Goal: Find specific page/section: Find specific page/section

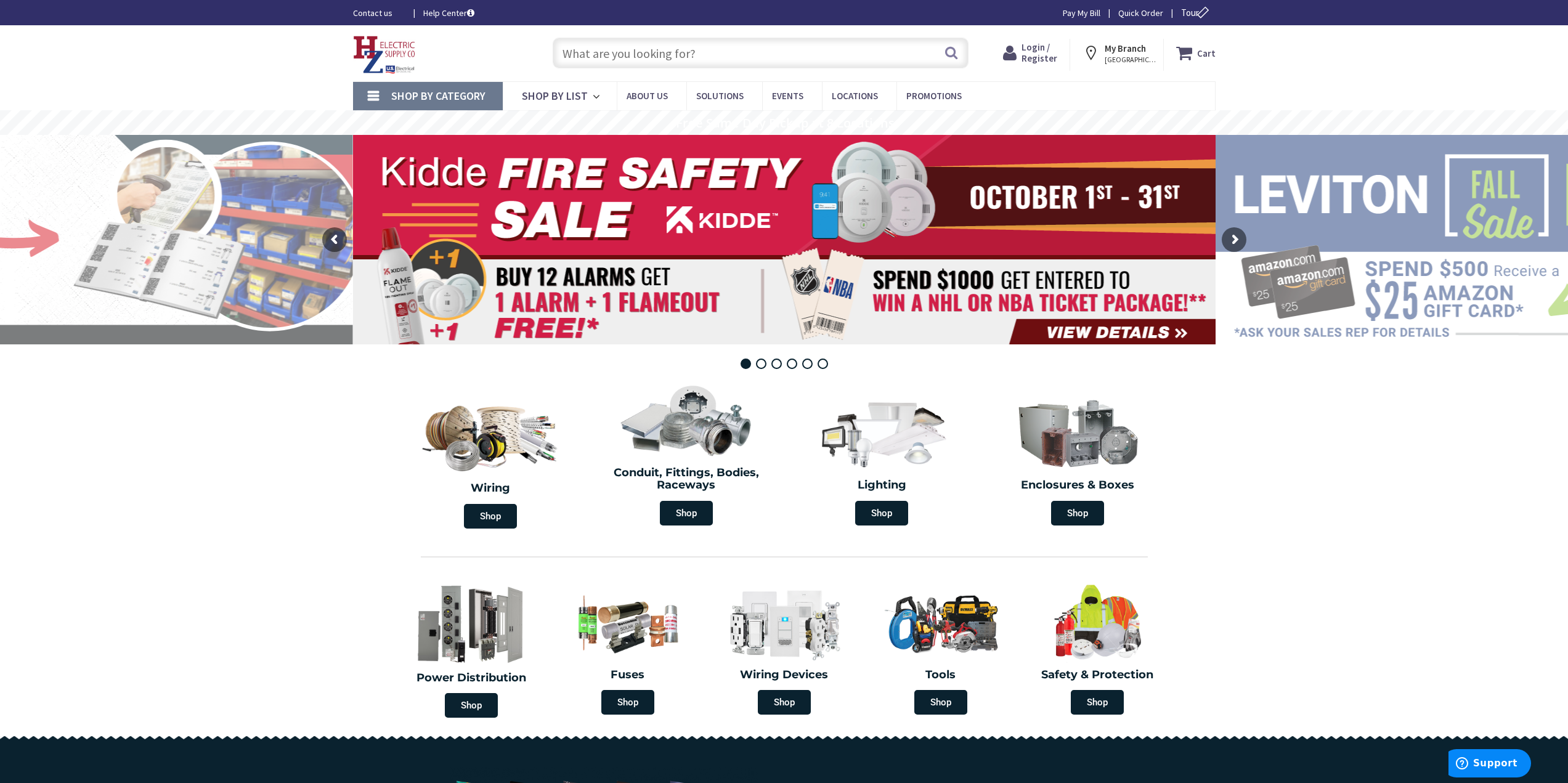
click at [364, 95] on link "Shop By Category" at bounding box center [428, 96] width 149 height 29
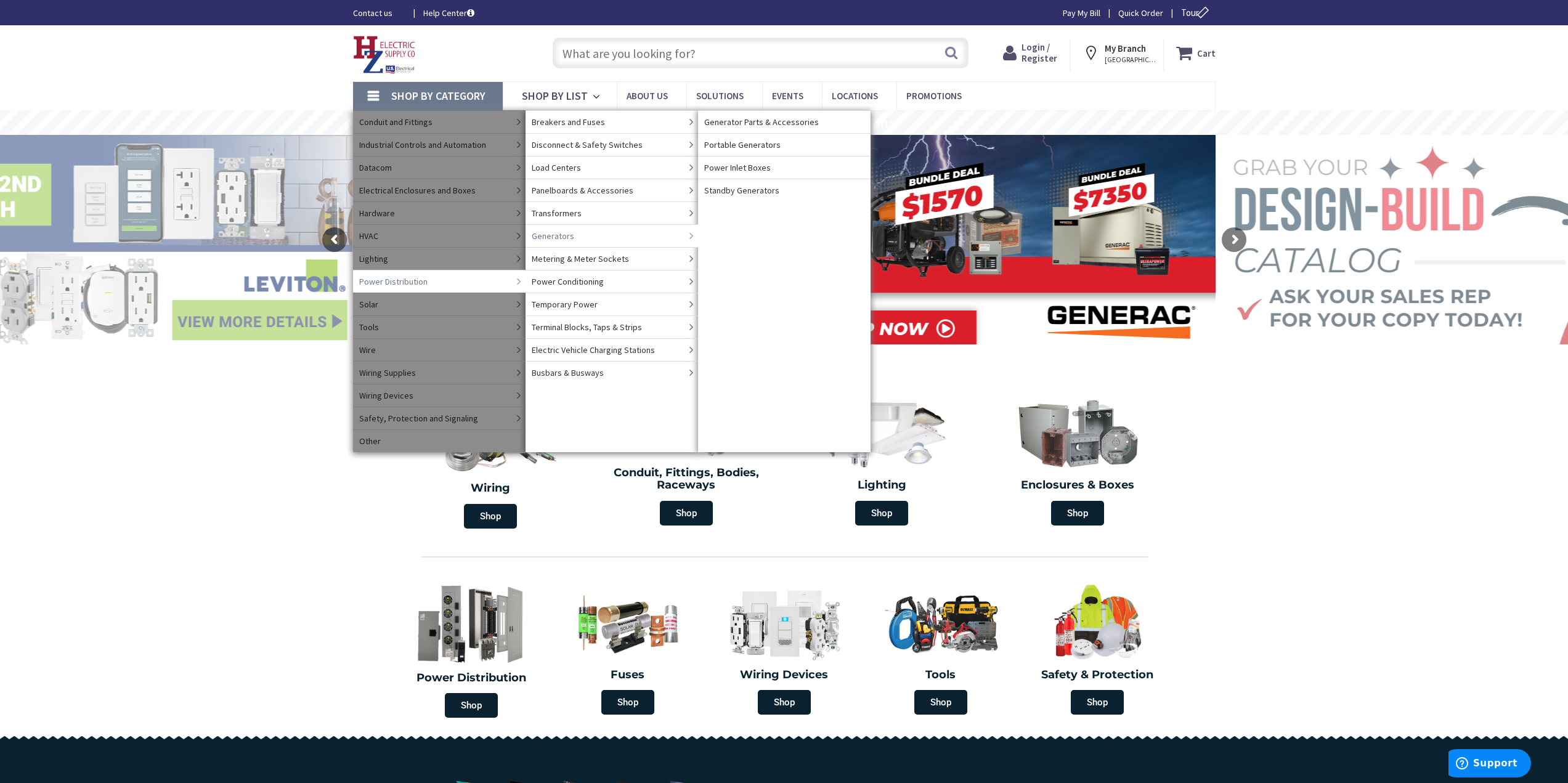
click at [568, 234] on span "Generators" at bounding box center [553, 236] width 43 height 13
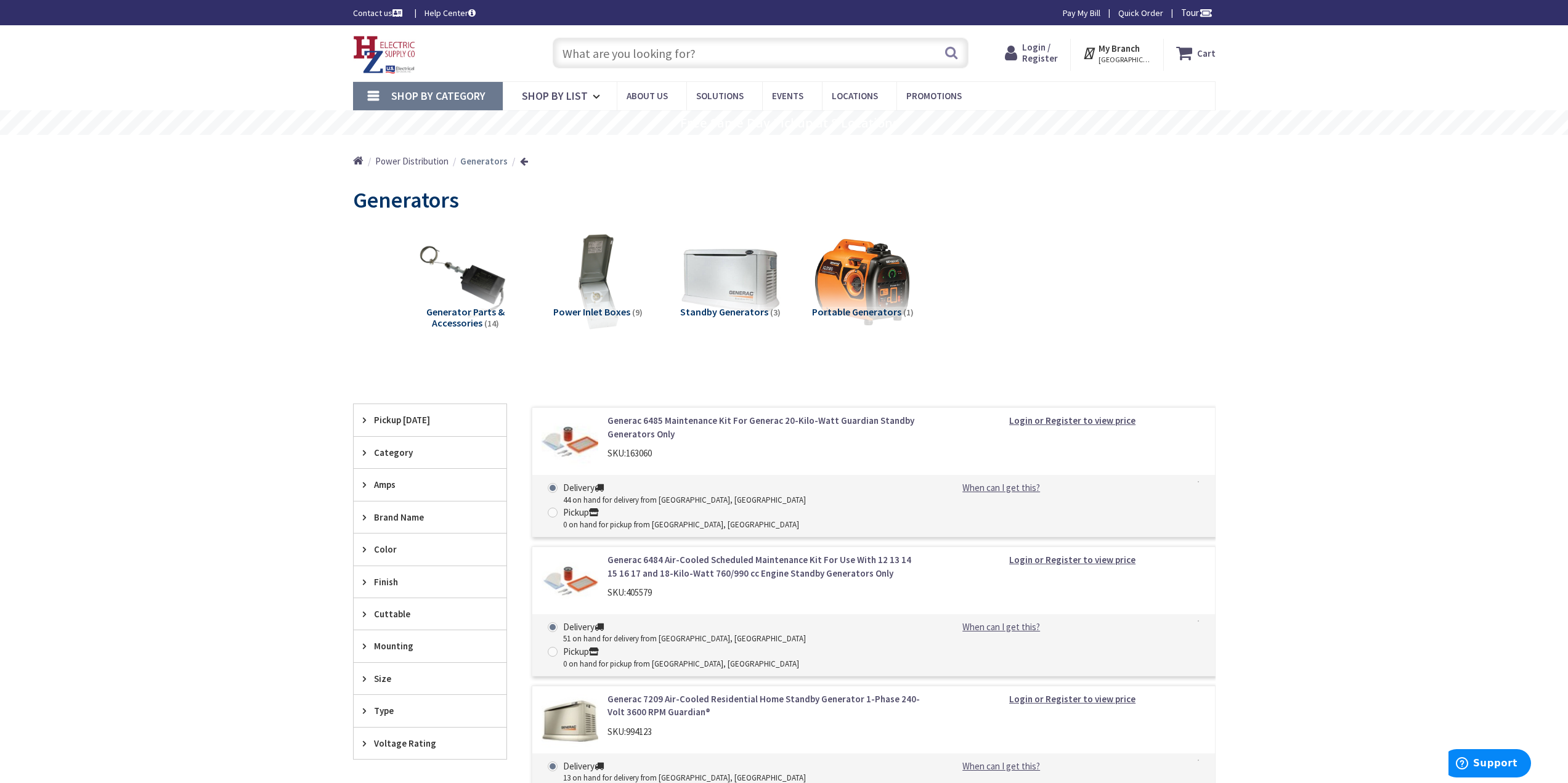
click at [849, 309] on span "Portable Generators" at bounding box center [857, 312] width 89 height 13
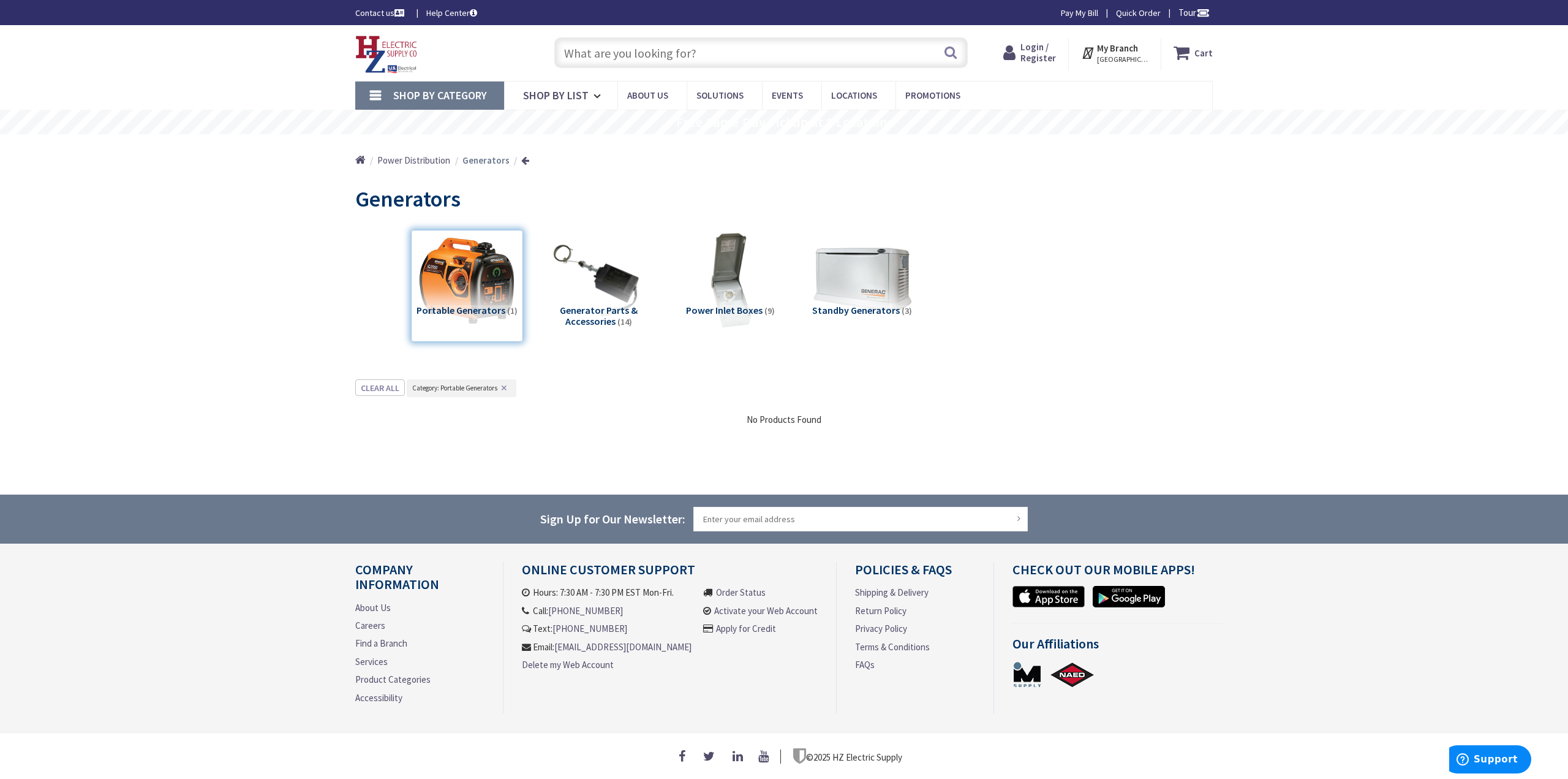
click at [478, 315] on div "Portable Generators (1)" at bounding box center [466, 285] width 112 height 112
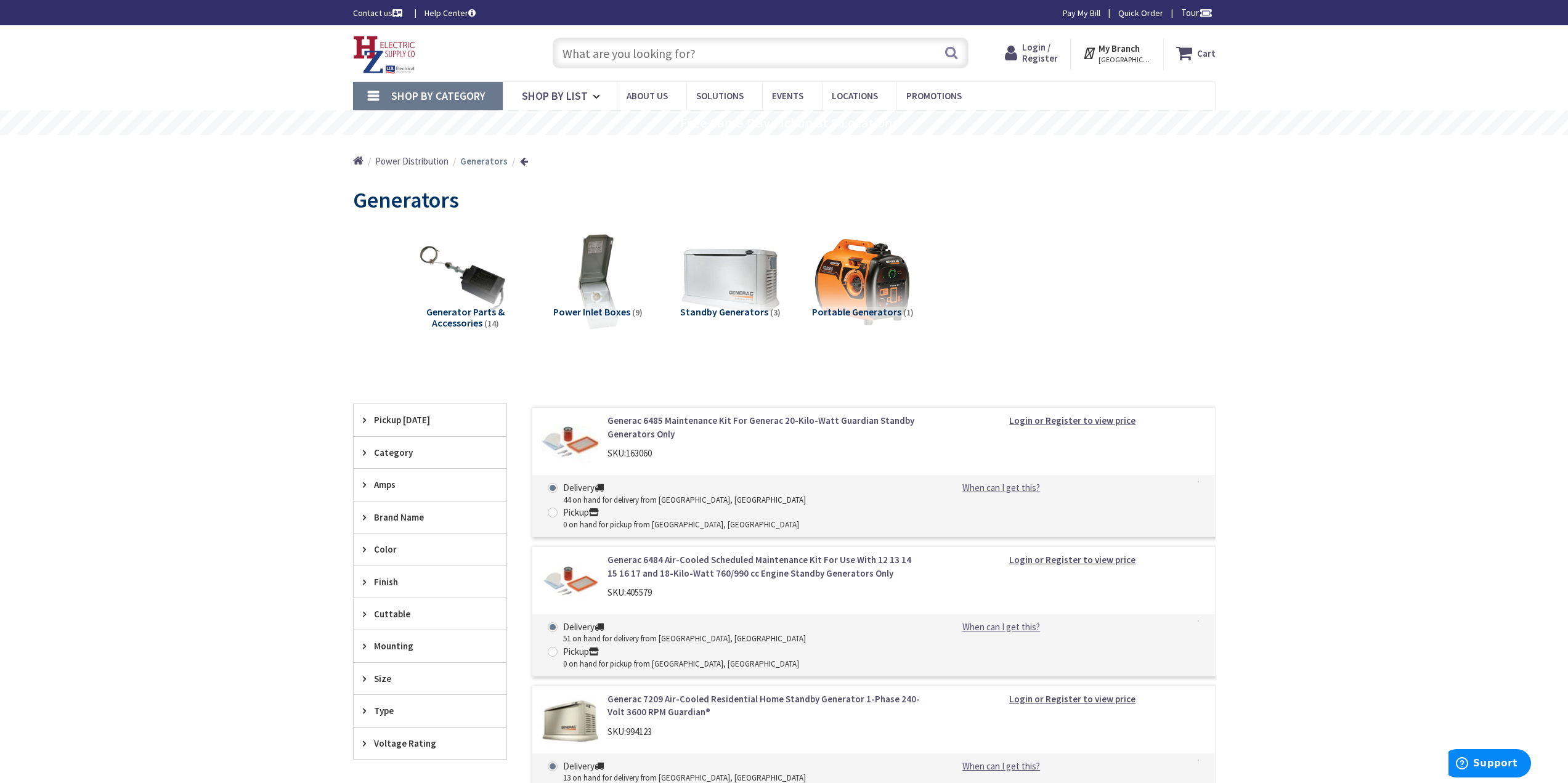
click at [842, 311] on span "Portable Generators" at bounding box center [857, 312] width 89 height 13
